Goal: Transaction & Acquisition: Obtain resource

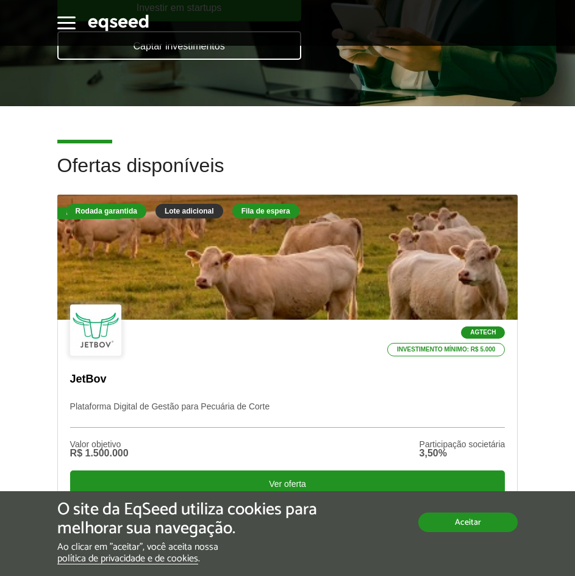
click at [457, 527] on button "Aceitar" at bounding box center [468, 522] width 99 height 20
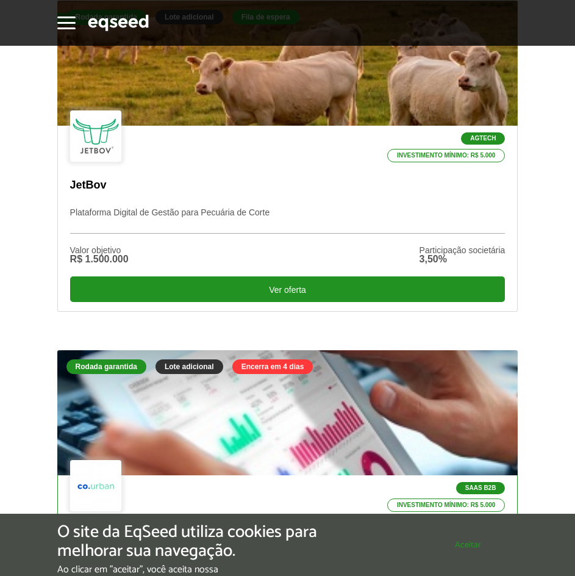
scroll to position [488, 0]
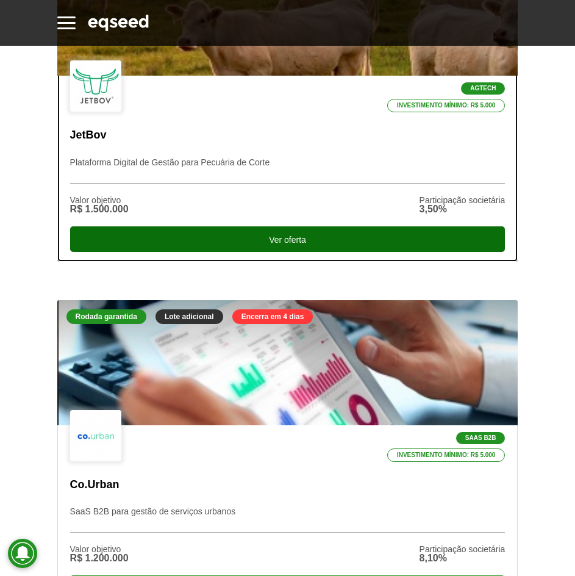
click at [306, 239] on div "Ver oferta" at bounding box center [288, 239] width 436 height 26
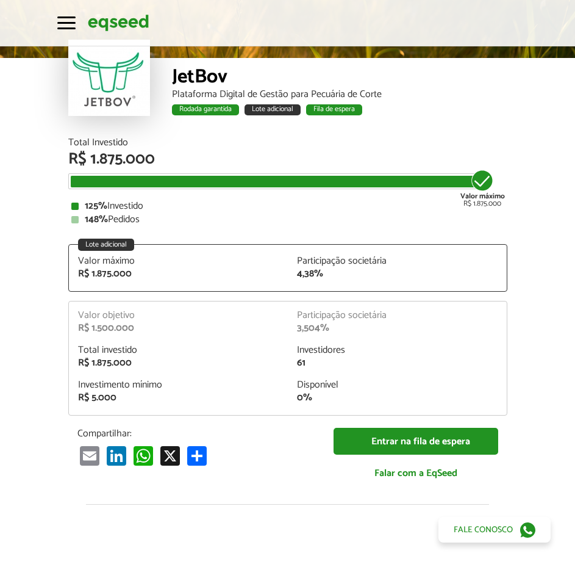
scroll to position [1269, 0]
